Goal: Find specific page/section: Find specific page/section

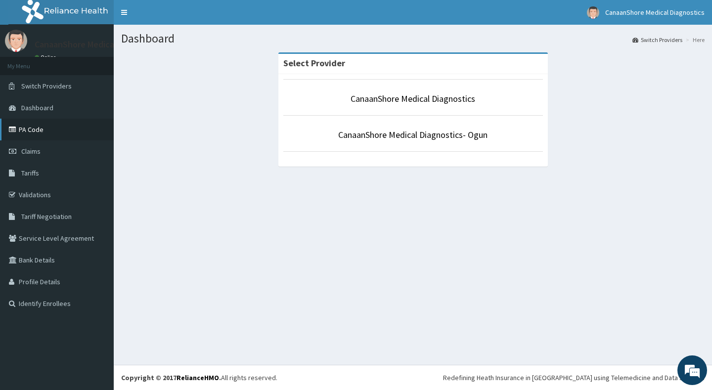
click at [31, 131] on link "PA Code" at bounding box center [57, 130] width 114 height 22
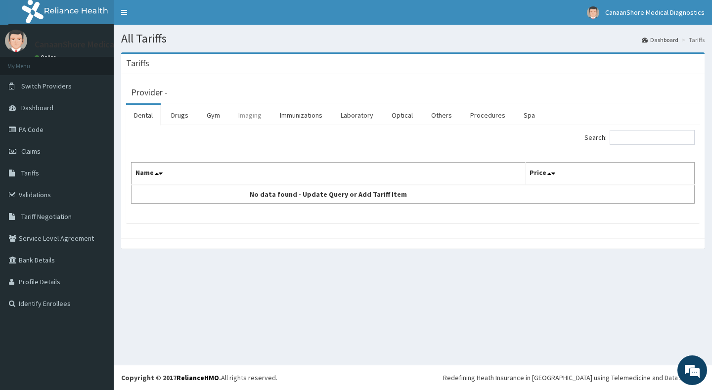
click at [256, 118] on link "Imaging" at bounding box center [249, 115] width 39 height 21
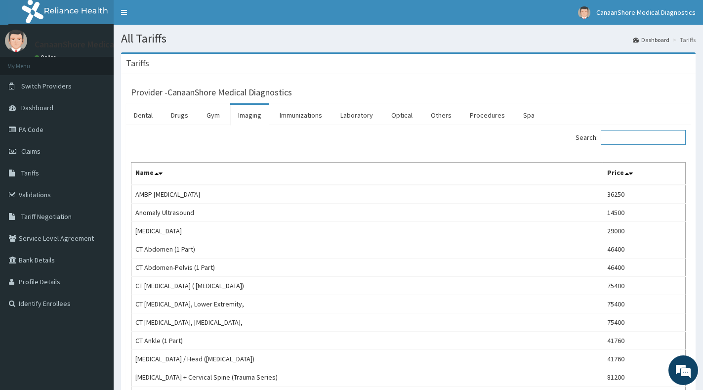
click at [646, 138] on input "Search:" at bounding box center [643, 137] width 85 height 15
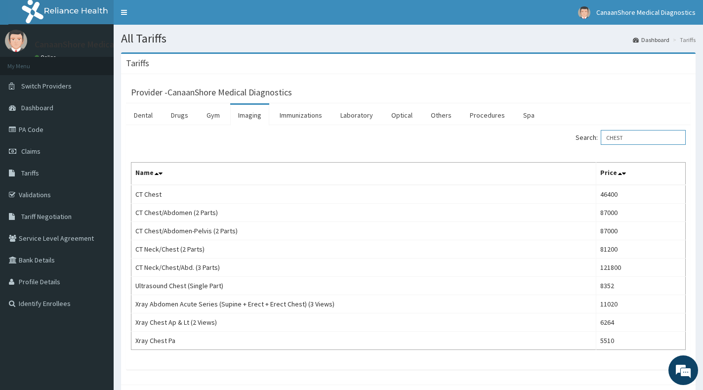
type input "CHEST"
click at [41, 128] on link "PA Code" at bounding box center [57, 130] width 114 height 22
